Goal: Transaction & Acquisition: Obtain resource

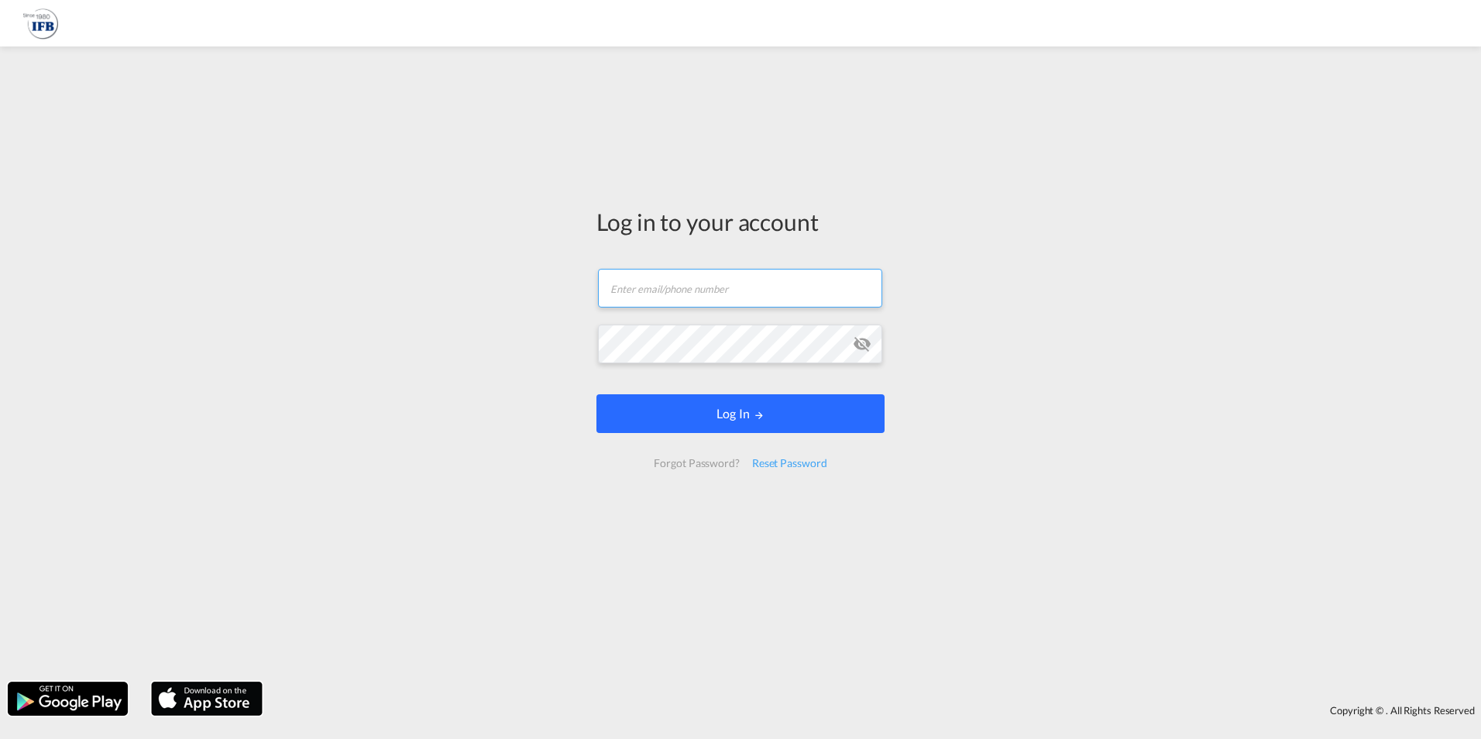
type input "f.mestour@france-ifbgroup.net"
click at [749, 414] on button "Log In" at bounding box center [741, 413] width 288 height 39
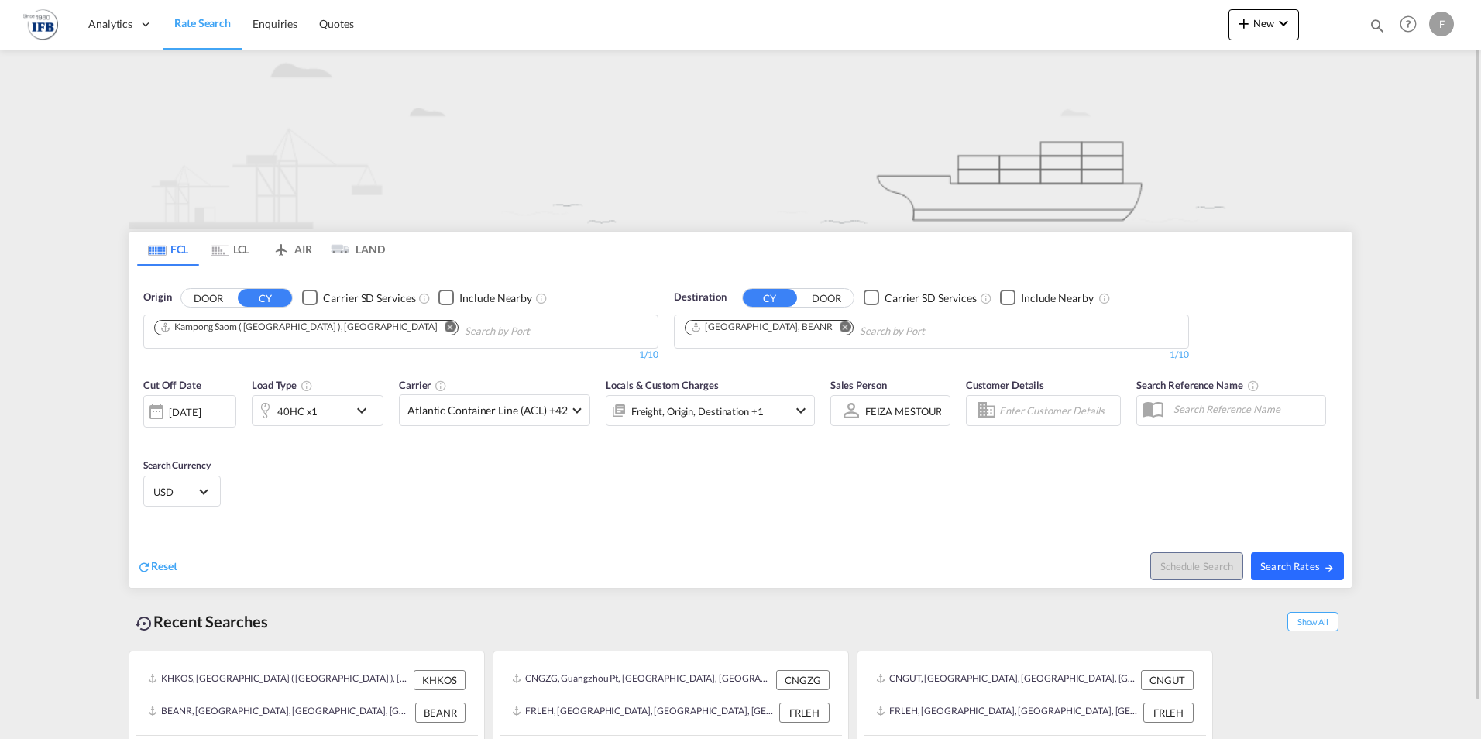
click at [1303, 568] on span "Search Rates" at bounding box center [1298, 566] width 74 height 12
type input "KHKOS to BEANR / 3 Oct 2025"
